Goal: Task Accomplishment & Management: Use online tool/utility

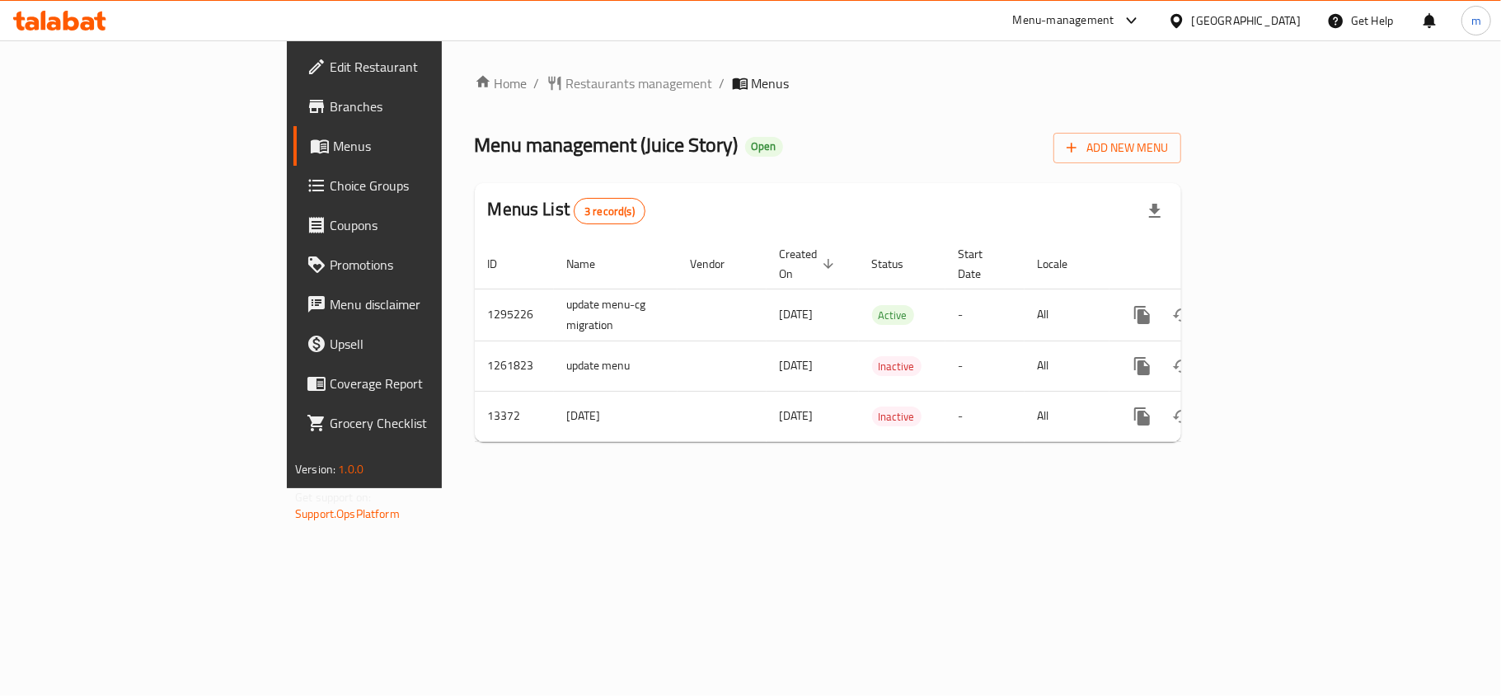
click at [330, 181] on span "Choice Groups" at bounding box center [427, 186] width 194 height 20
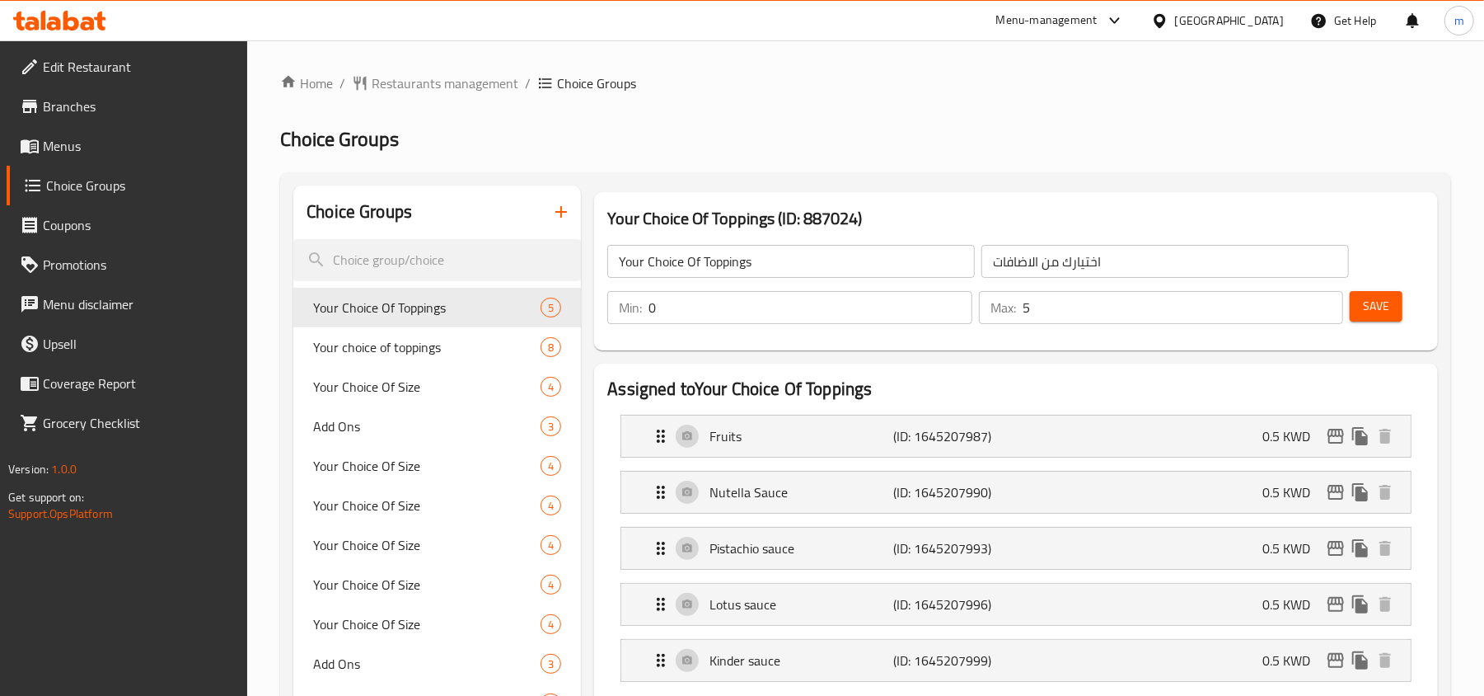
click at [396, 258] on div at bounding box center [742, 348] width 1484 height 696
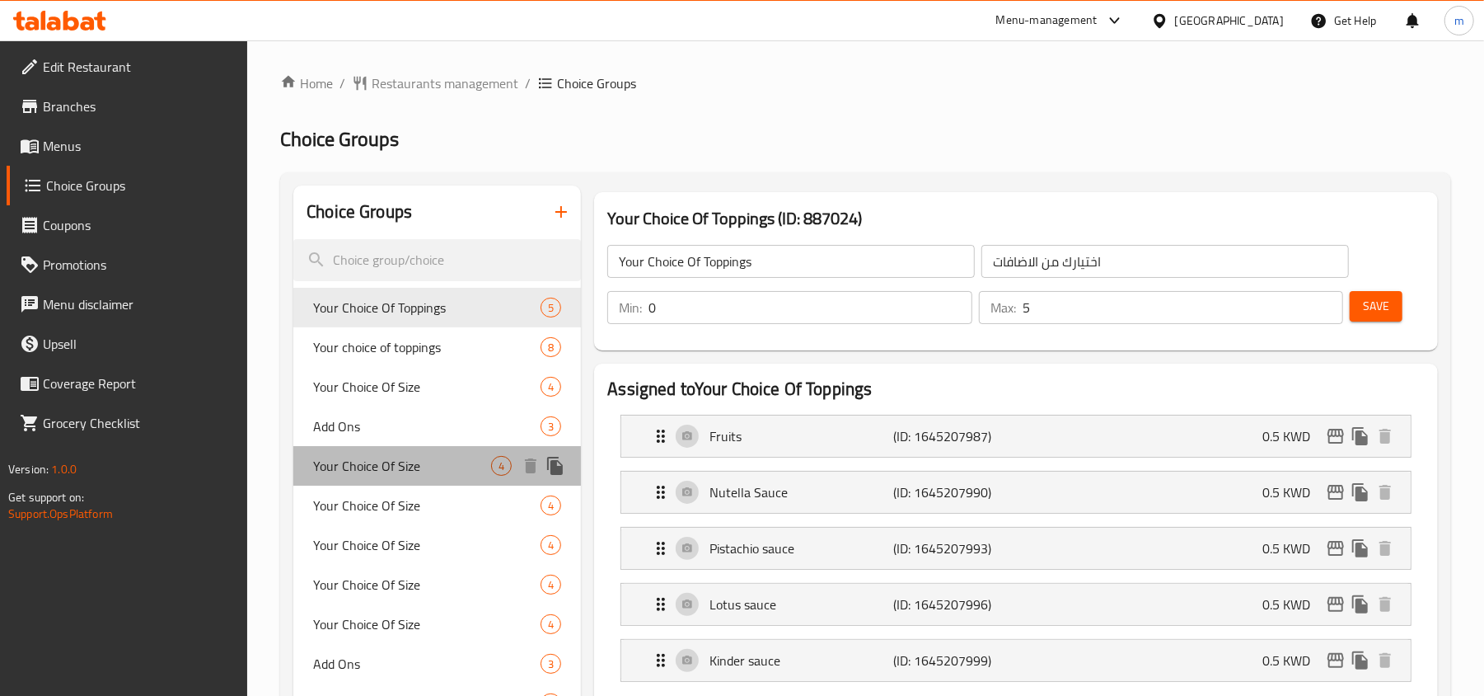
click at [402, 472] on span "Your Choice Of Size" at bounding box center [402, 466] width 178 height 20
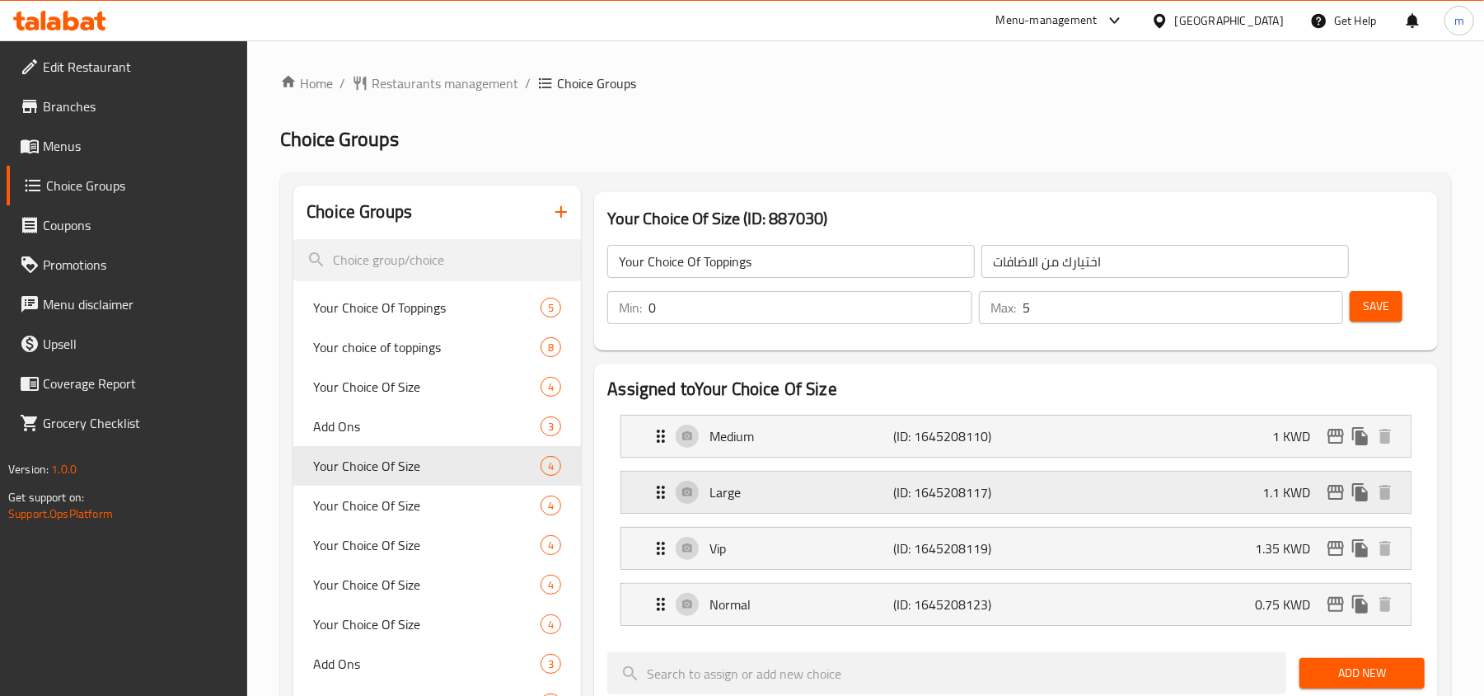
type input "Your Choice Of Size"
type input "اختيارك من الحجم"
type input "1"
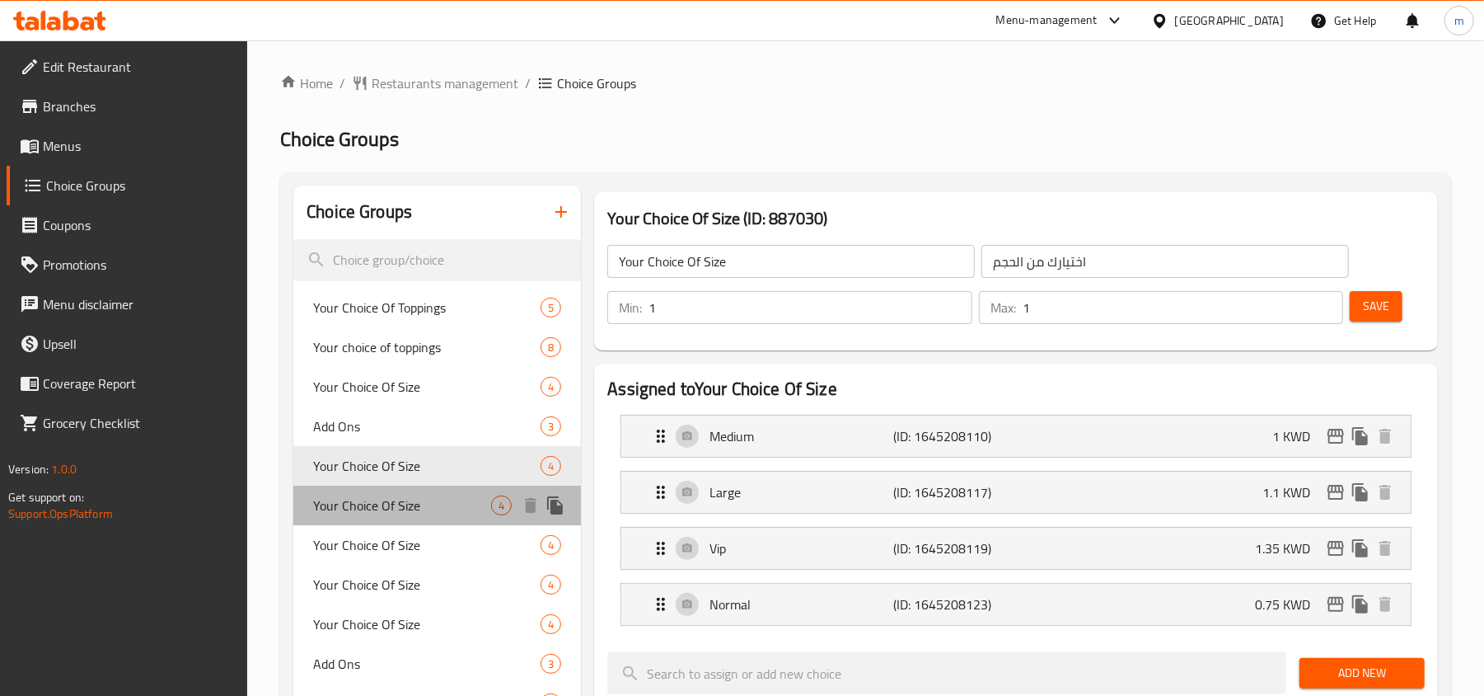
click at [407, 501] on span "Your Choice Of Size" at bounding box center [402, 505] width 178 height 20
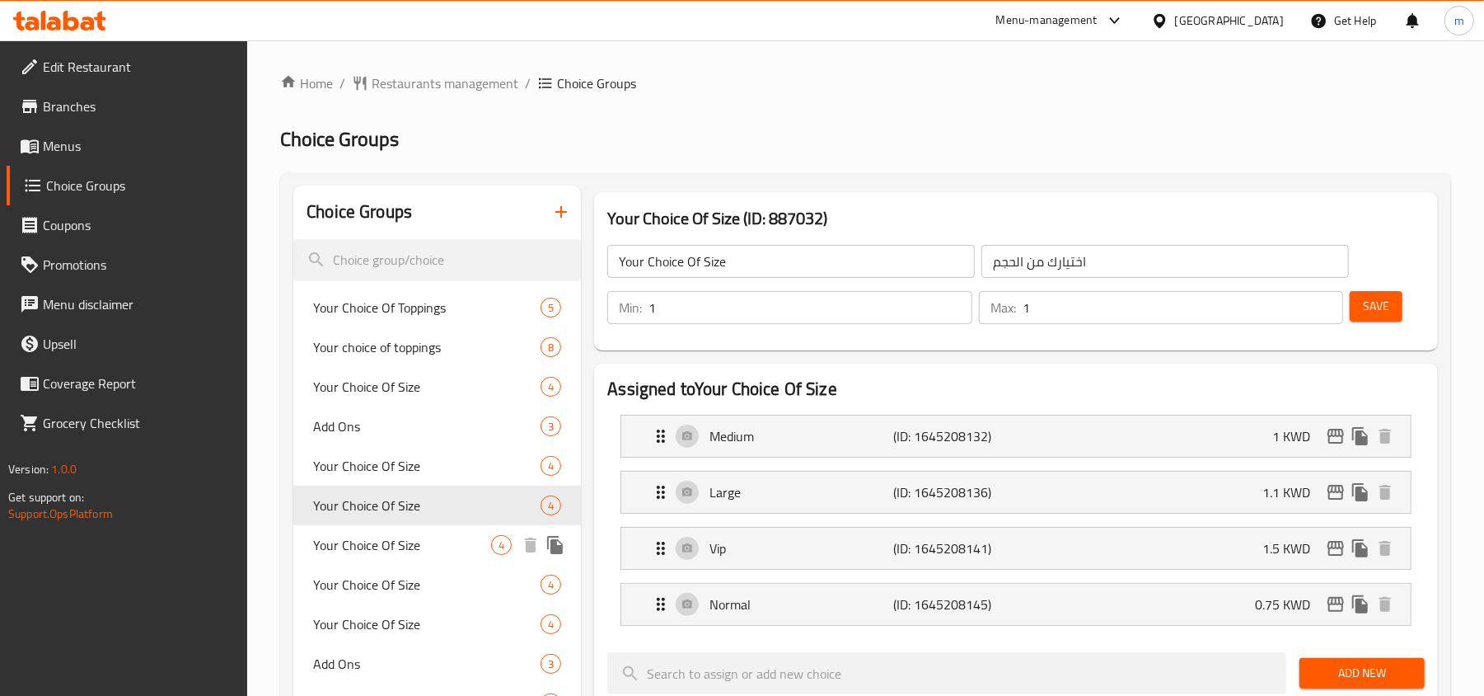
click at [387, 551] on span "Your Choice Of Size" at bounding box center [402, 545] width 178 height 20
click at [383, 604] on div "Your Choice Of Size 4" at bounding box center [437, 624] width 288 height 40
click at [369, 641] on div "Your Choice Of Size 4" at bounding box center [437, 624] width 288 height 40
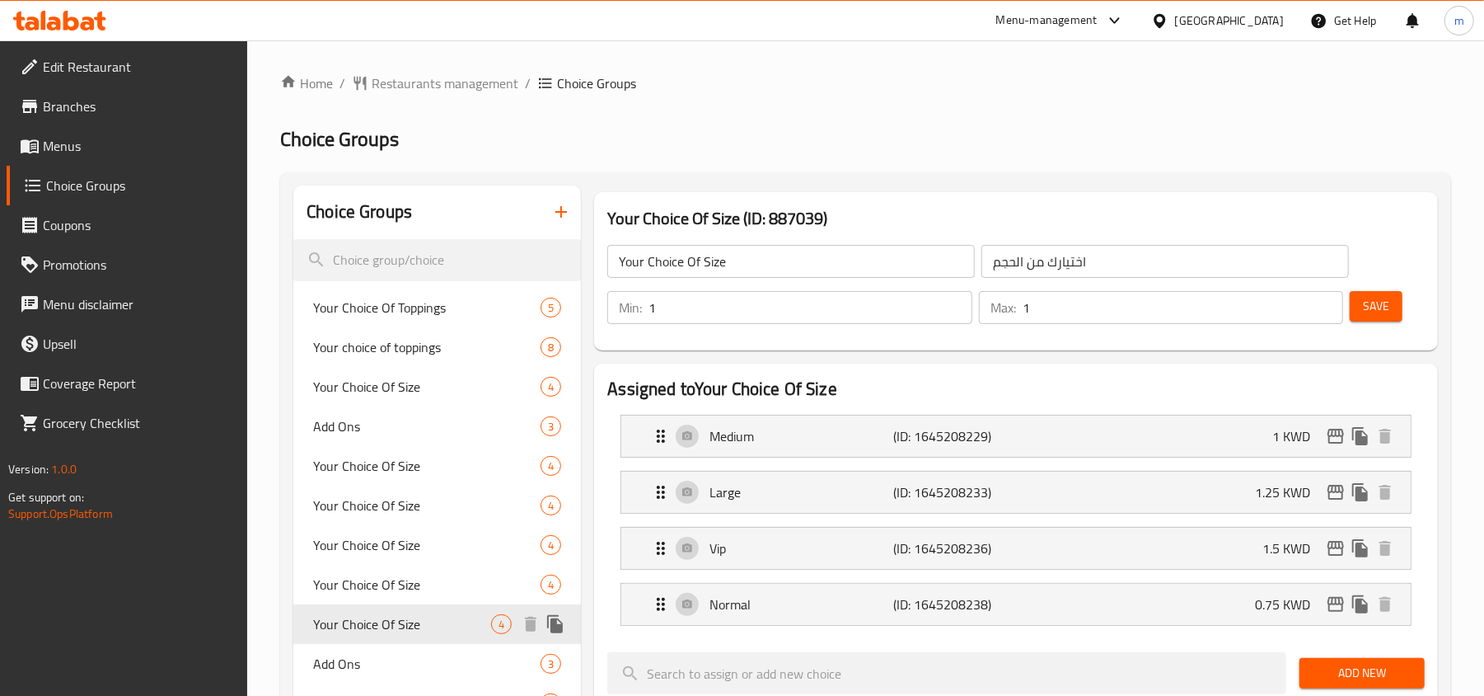
click at [383, 614] on span "Your Choice Of Size" at bounding box center [402, 624] width 178 height 20
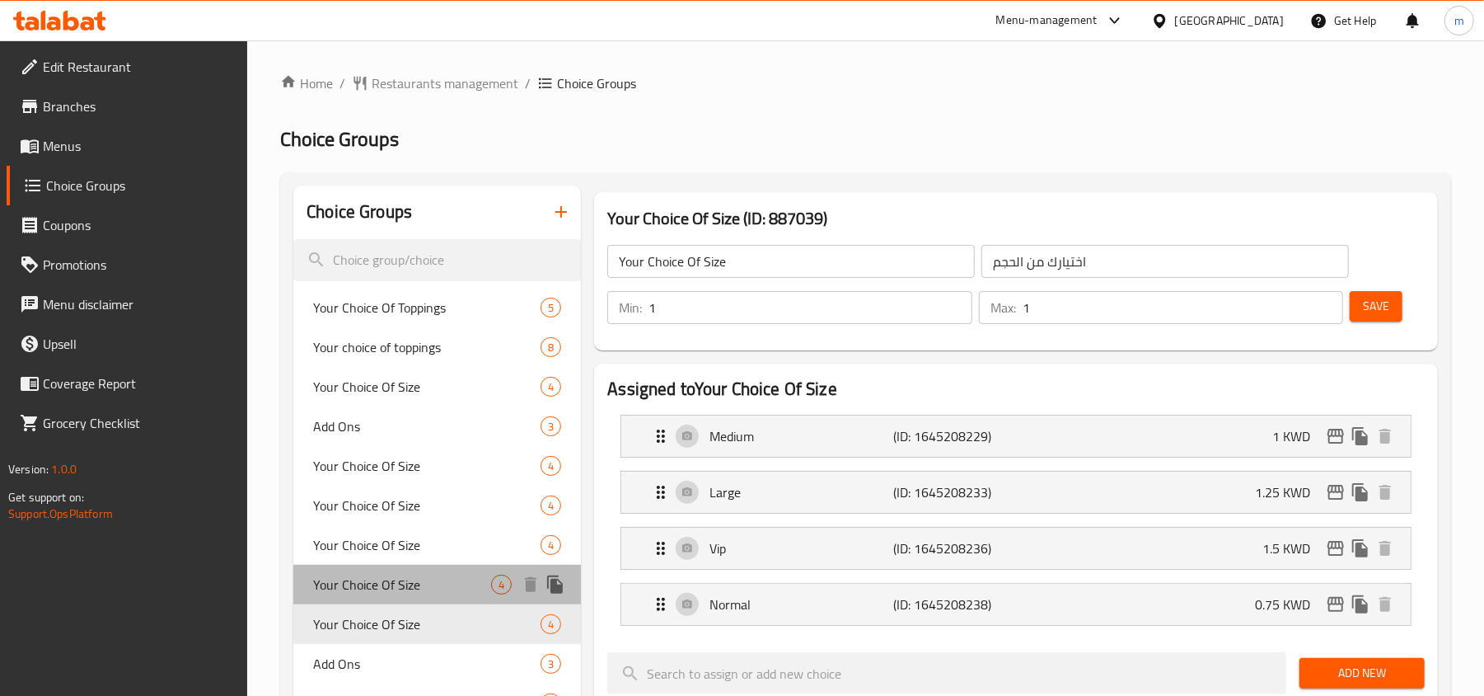
click at [396, 594] on span "Your Choice Of Size" at bounding box center [402, 584] width 178 height 20
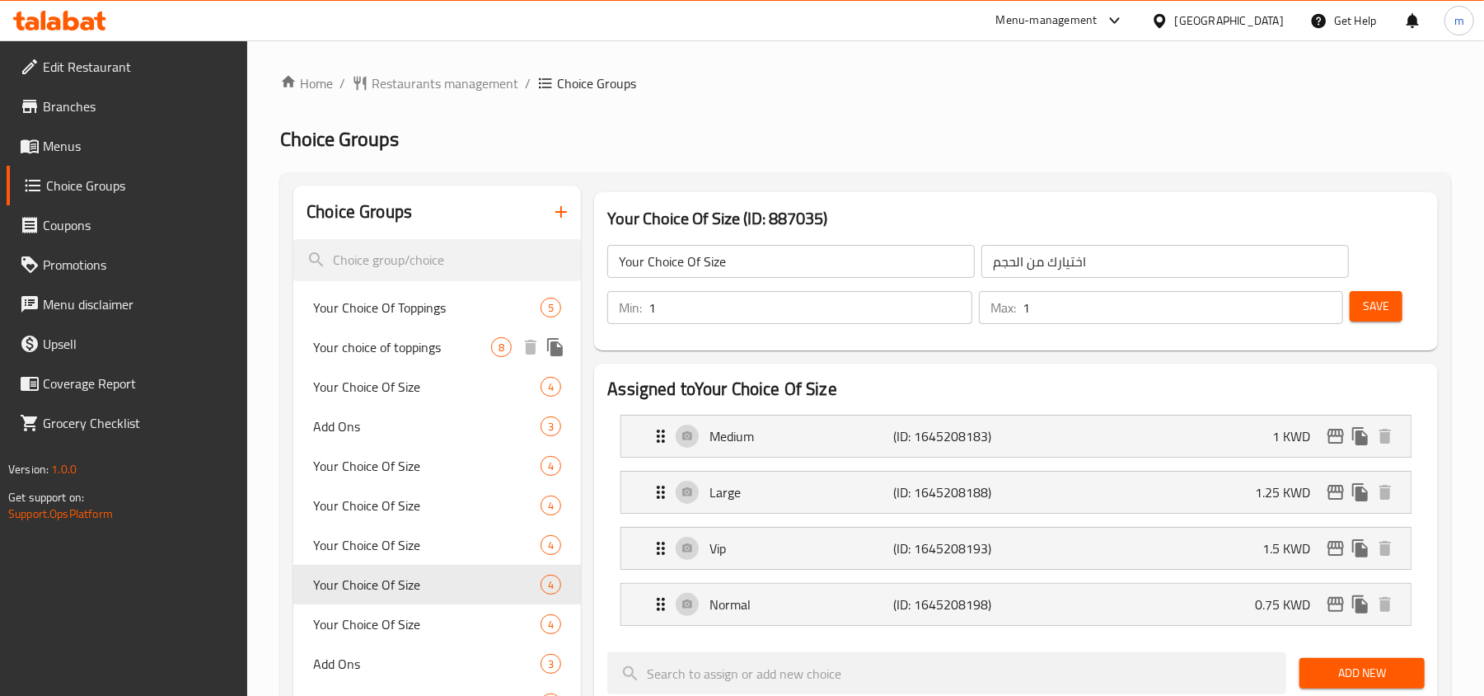
drag, startPoint x: 437, startPoint y: 344, endPoint x: 437, endPoint y: 326, distance: 18.1
click at [437, 330] on div "Your choice of toppings 8" at bounding box center [437, 347] width 288 height 40
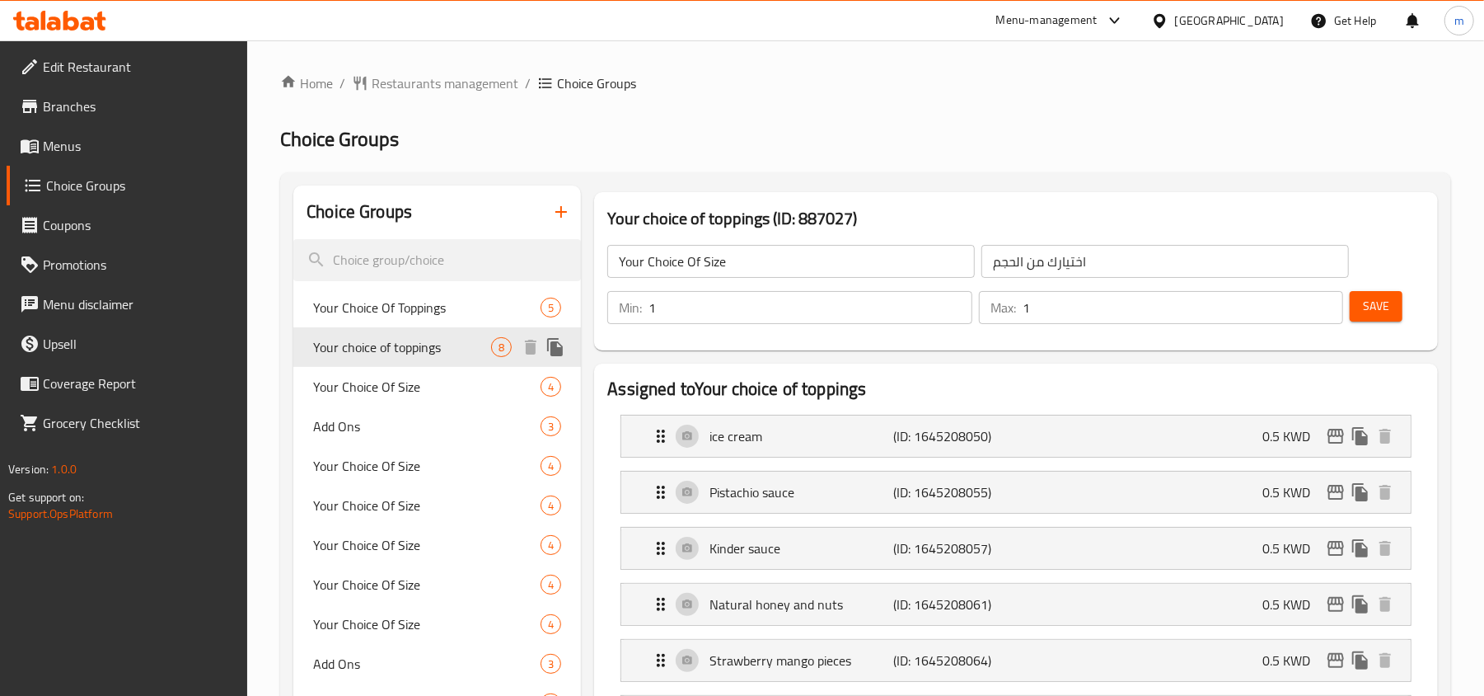
type input "Your choice of toppings"
type input "اختيارك من الاضافات"
type input "0"
type input "8"
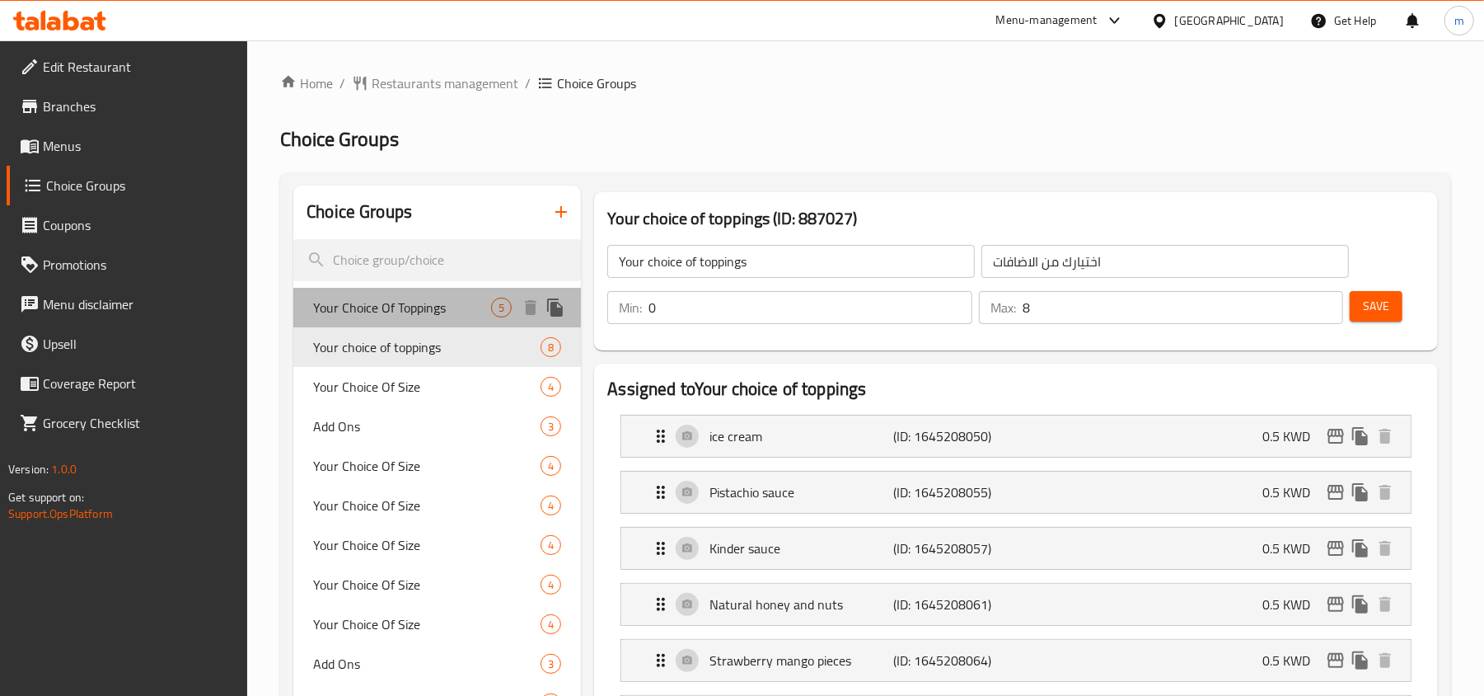
click at [440, 303] on span "Your Choice Of Toppings" at bounding box center [402, 307] width 178 height 20
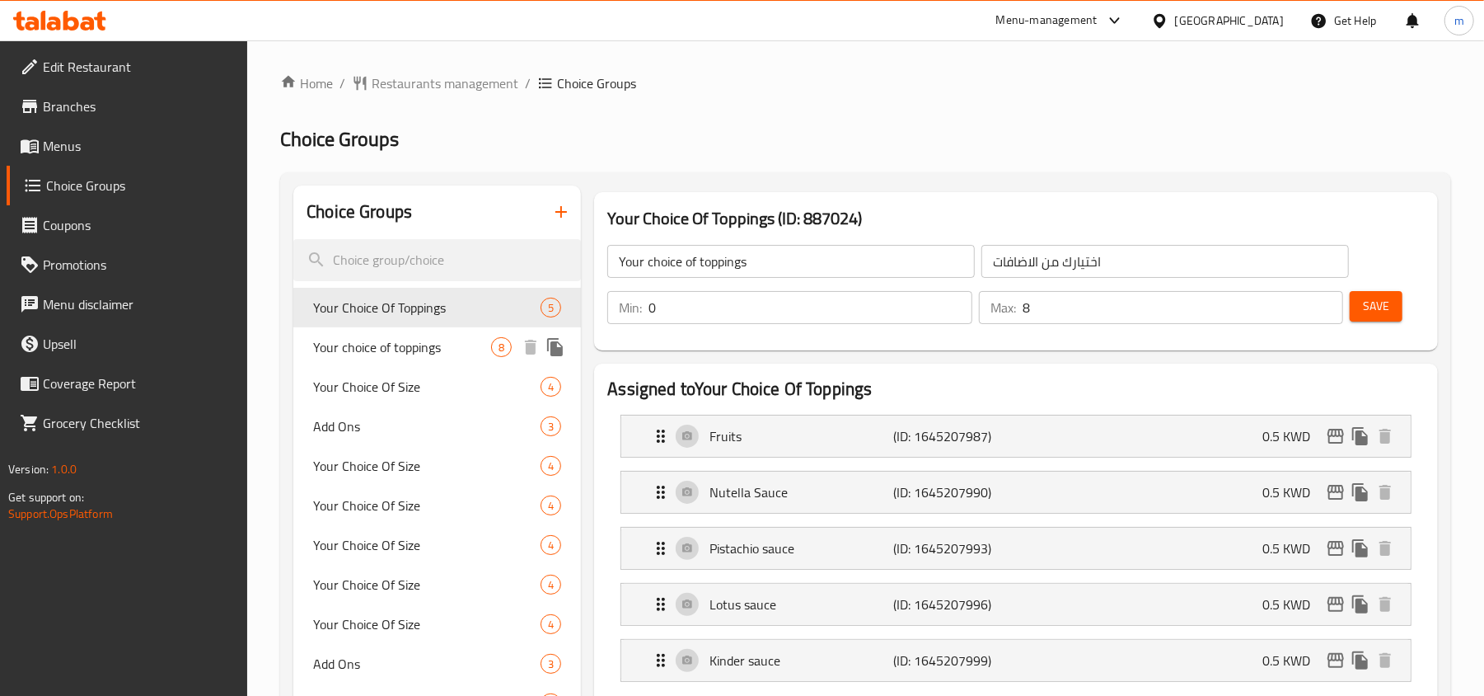
type input "Your Choice Of Toppings"
type input "5"
